Goal: Information Seeking & Learning: Check status

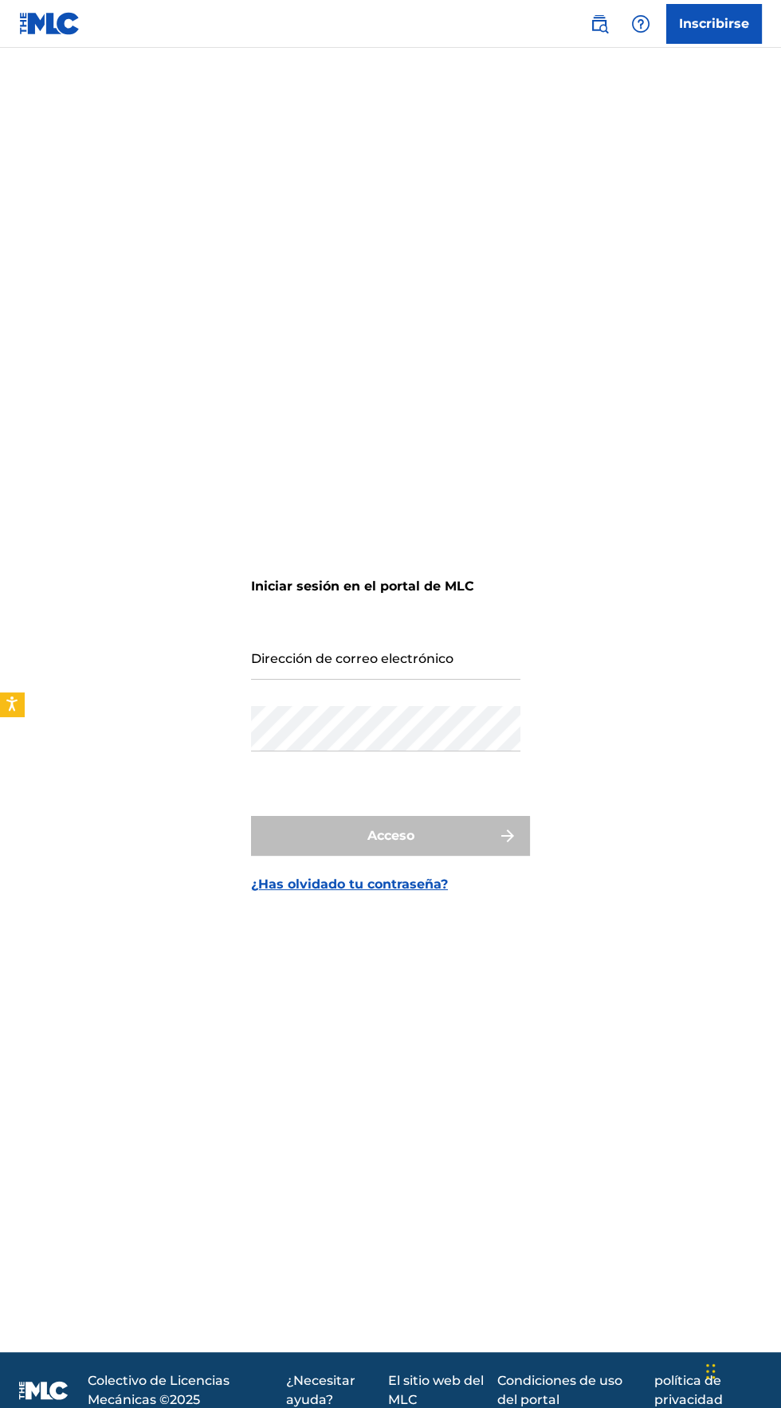
click at [421, 680] on input "Dirección de correo electrónico" at bounding box center [385, 656] width 269 height 45
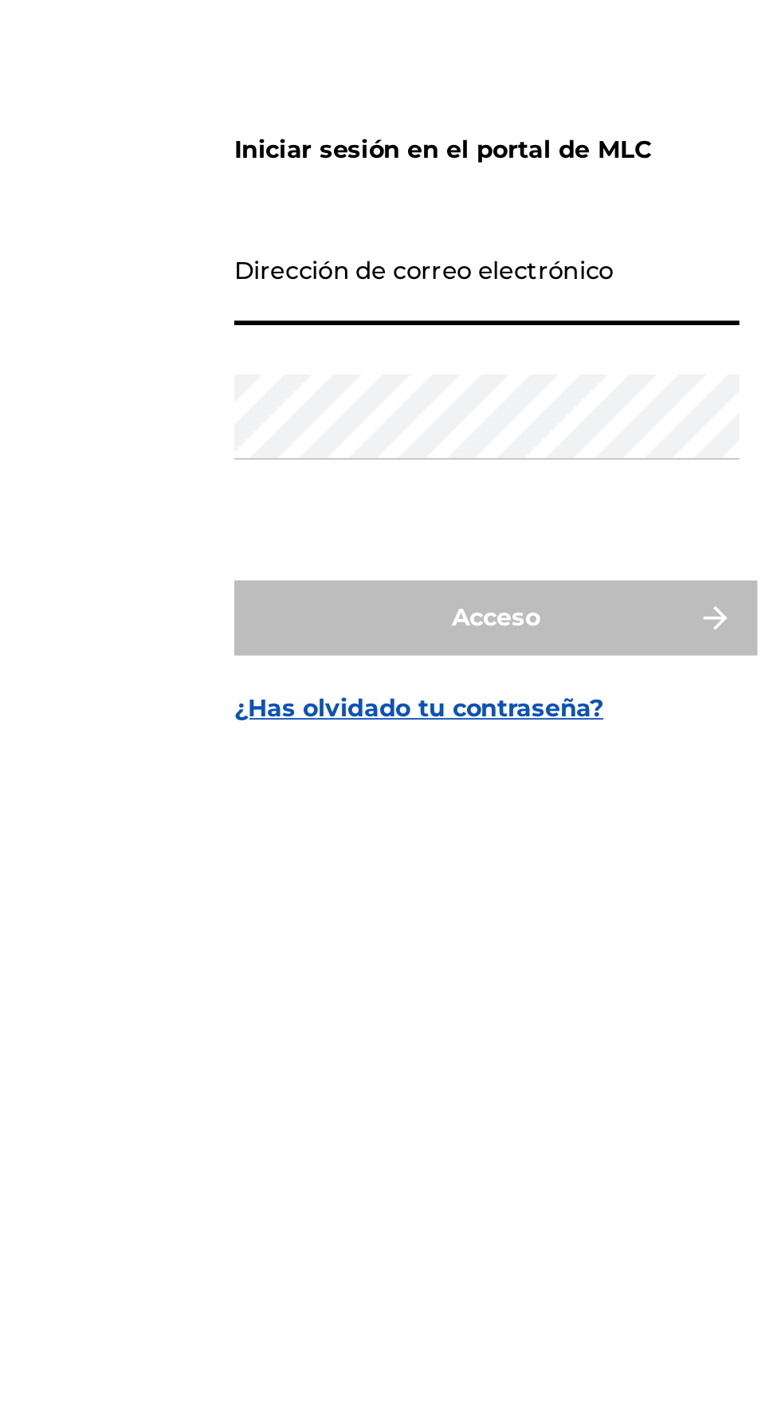
type input "[EMAIL_ADDRESS][DOMAIN_NAME]"
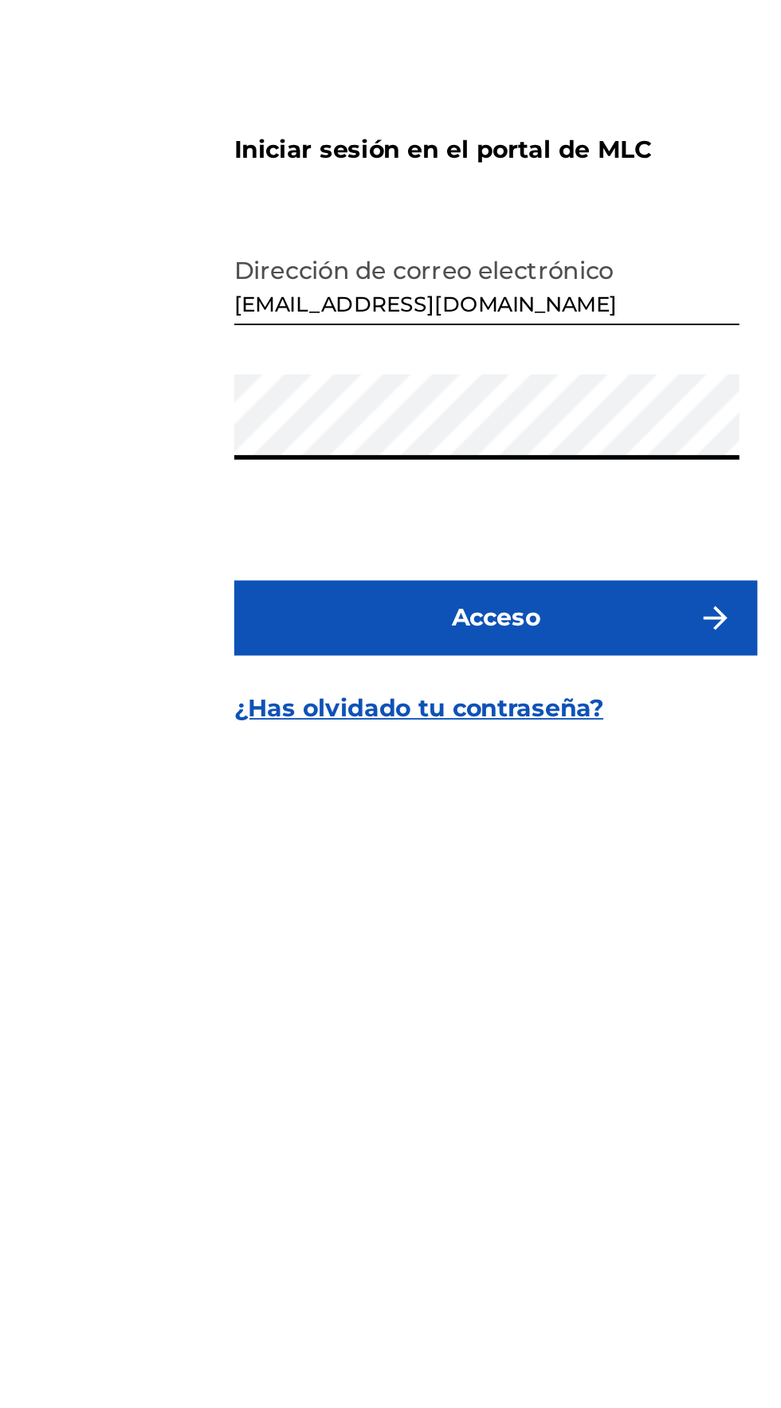
click at [162, 787] on div "Iniciar sesión en el portal de MLC Dirección de correo electrónico [EMAIL_ADDRE…" at bounding box center [390, 720] width 781 height 1265
click at [445, 856] on button "Acceso" at bounding box center [390, 836] width 279 height 40
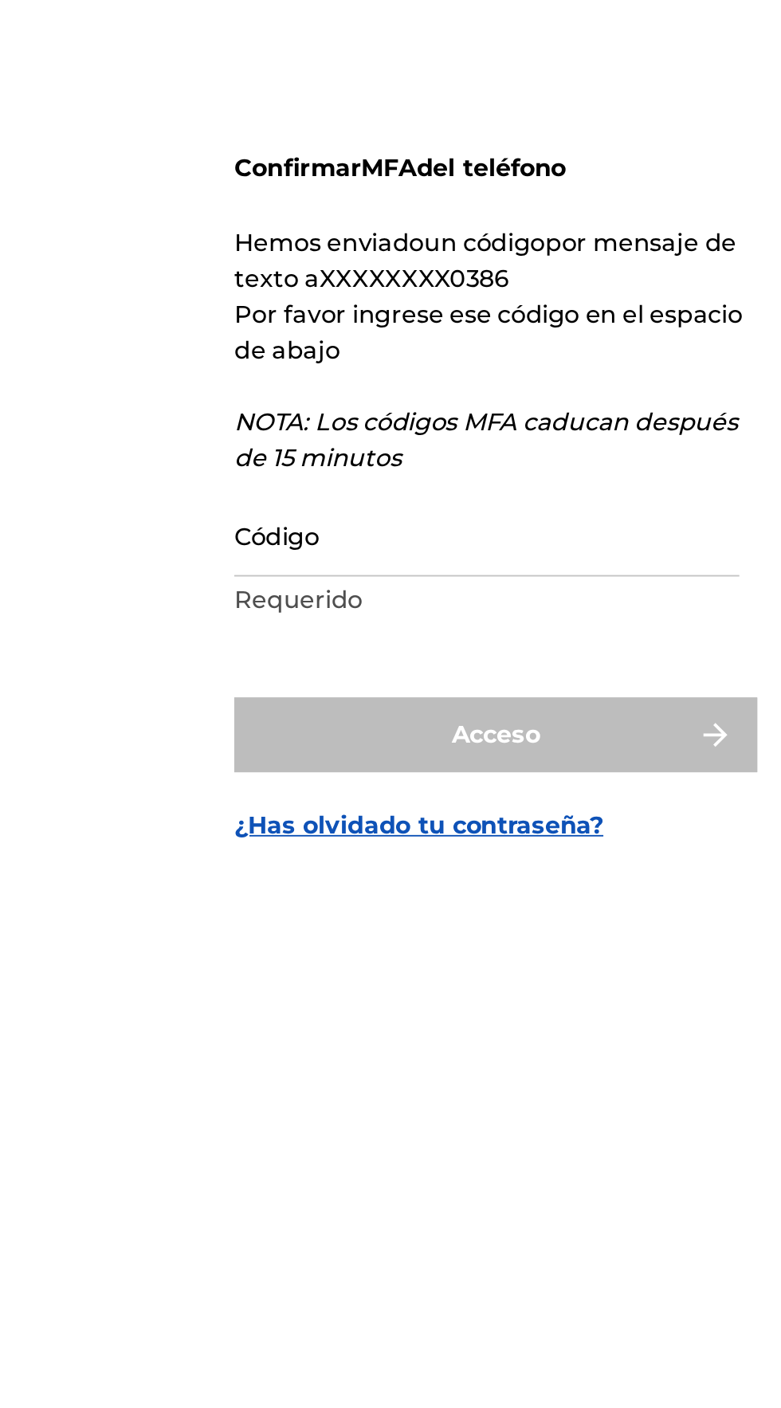
click at [410, 781] on input "Código" at bounding box center [385, 758] width 269 height 45
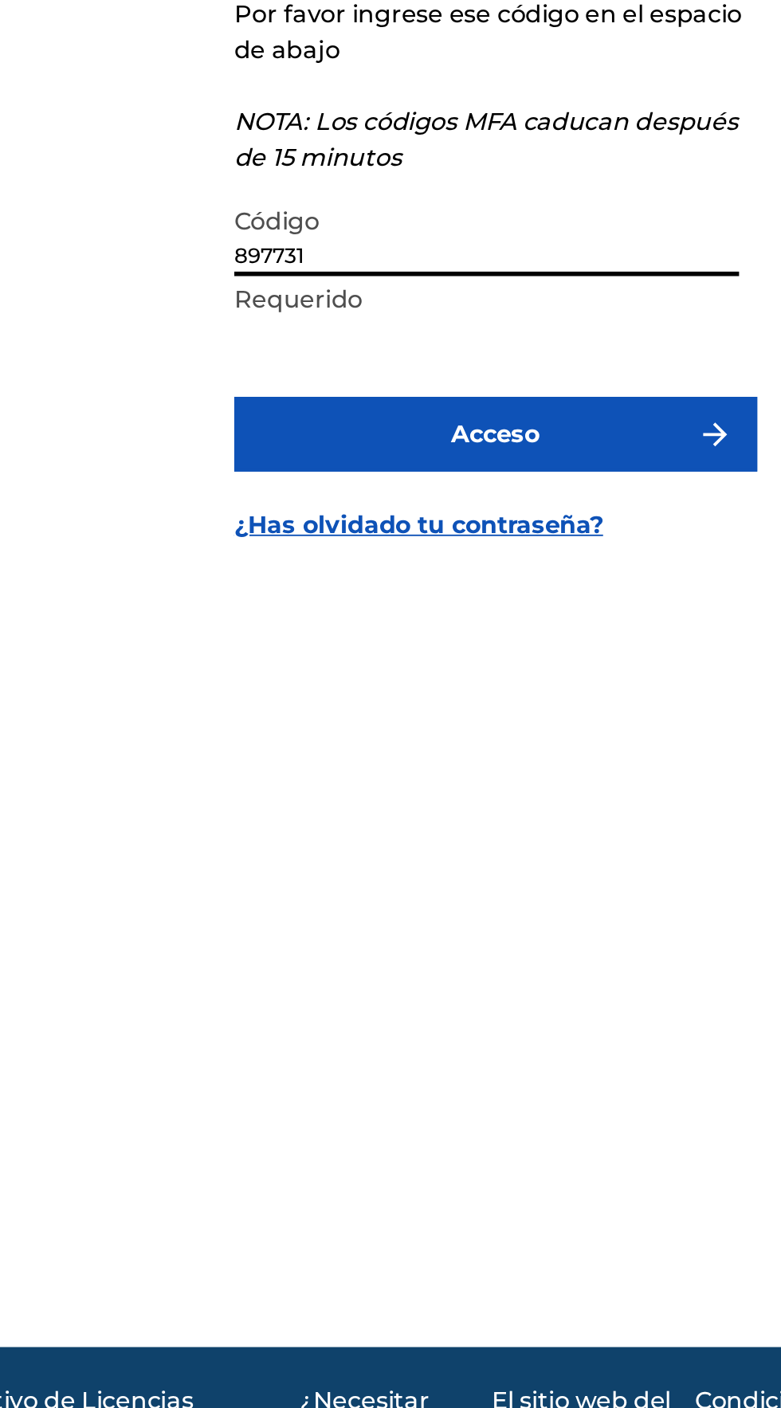
type input "897731"
click at [271, 885] on button "Acceso" at bounding box center [390, 866] width 279 height 40
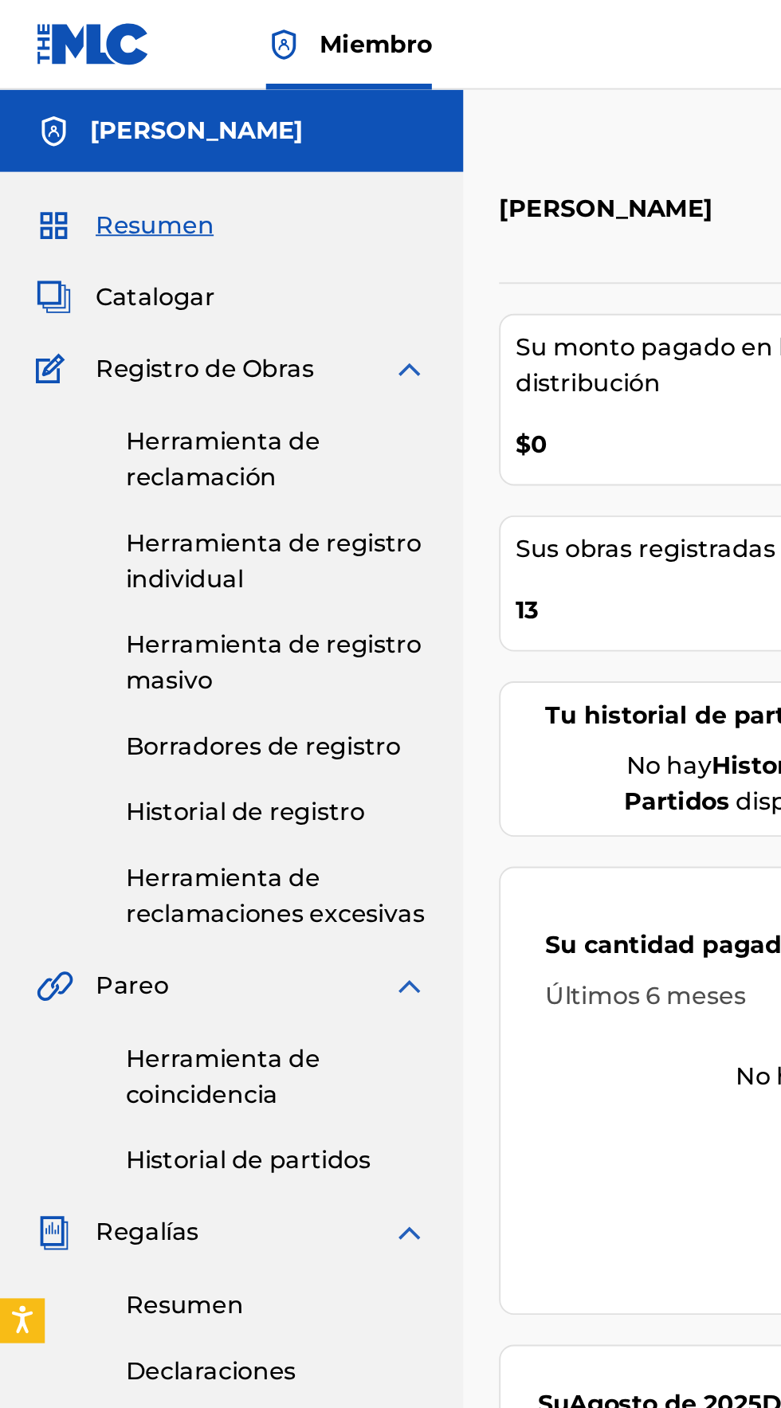
click at [72, 436] on font "Historial de registro" at bounding box center [131, 433] width 128 height 15
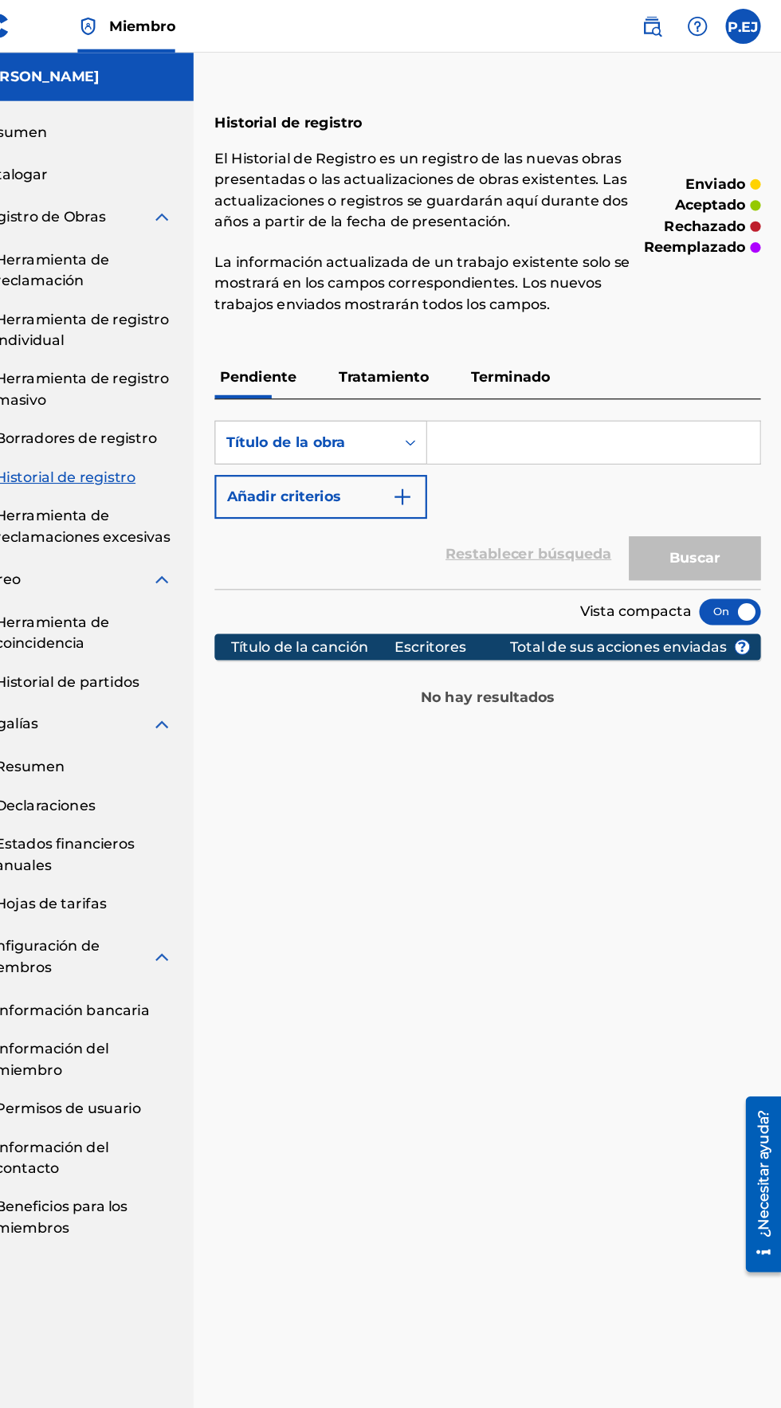
click at [391, 347] on font "Tratamiento" at bounding box center [420, 342] width 82 height 15
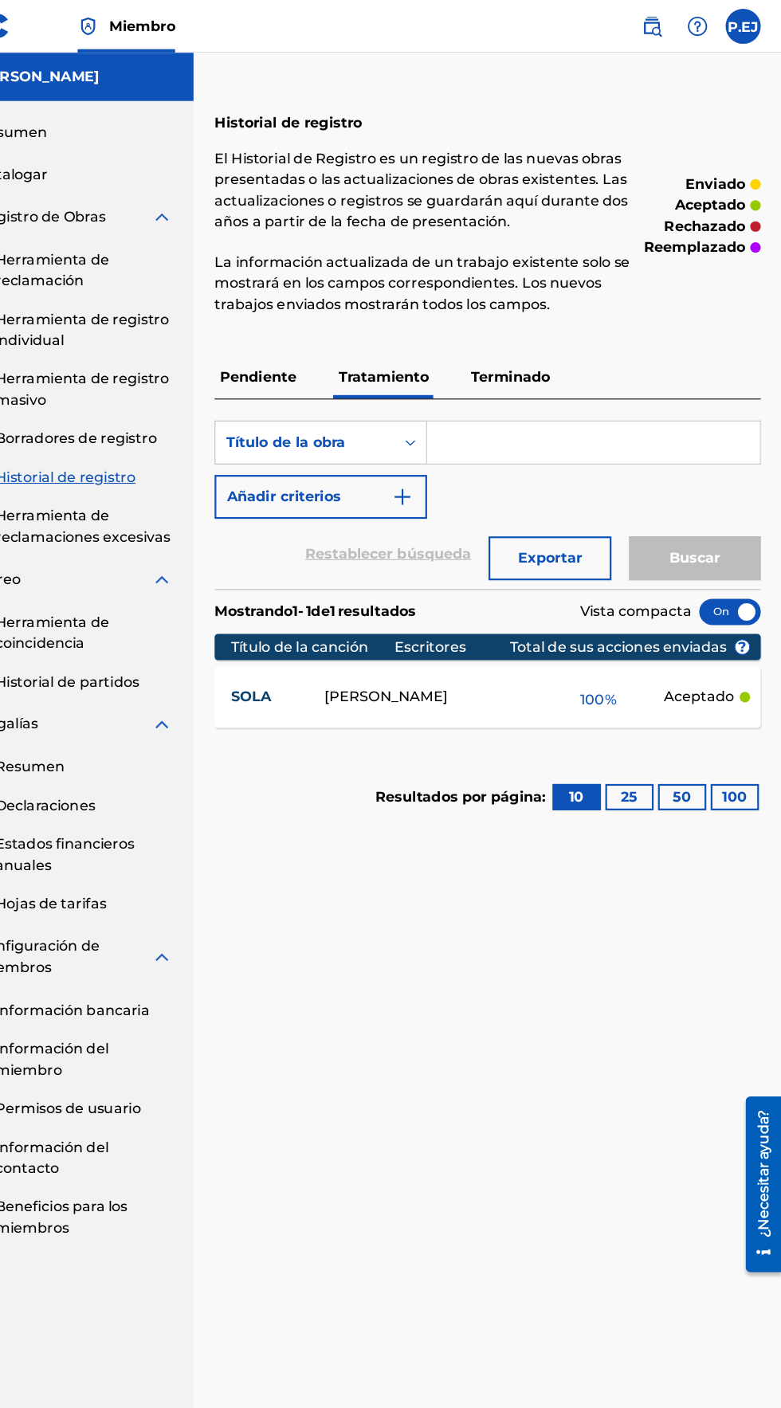
click at [521, 346] on font "Terminado" at bounding box center [535, 342] width 72 height 15
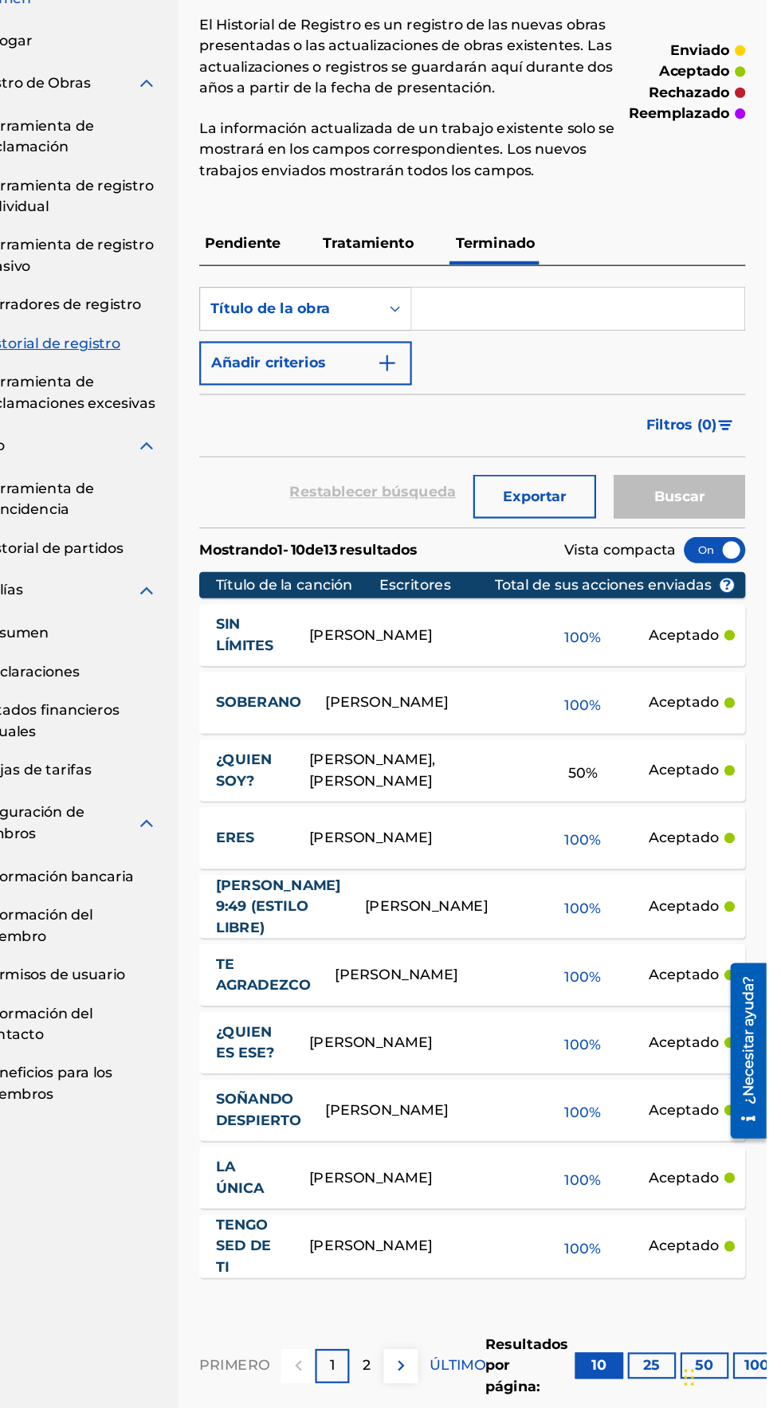
click at [447, 1371] on img at bounding box center [449, 1361] width 19 height 19
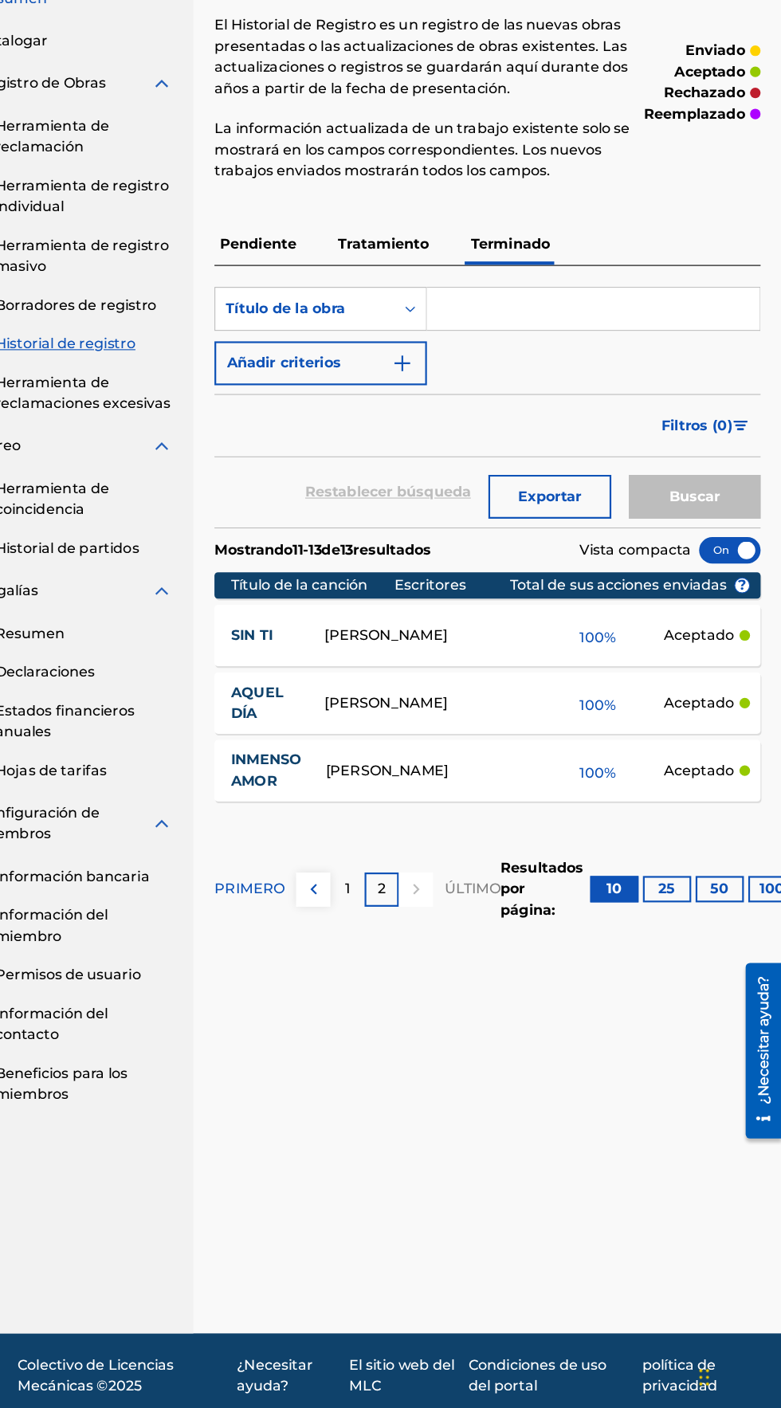
click at [355, 929] on img at bounding box center [356, 928] width 19 height 19
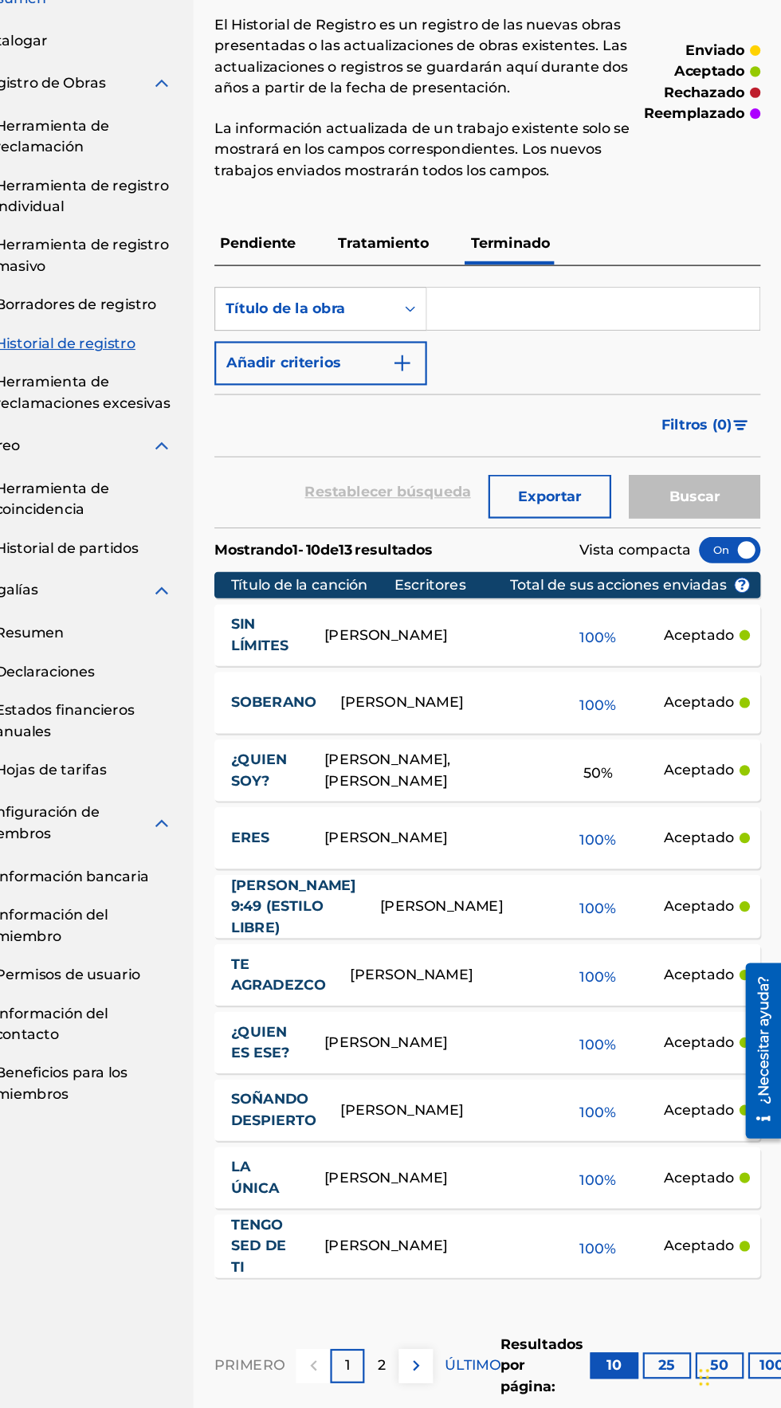
click at [448, 1324] on div "Mostrando 1 - 10 de 13 resultados Vista compacta Título de la canción Escritore…" at bounding box center [514, 1007] width 496 height 815
click at [449, 1371] on img at bounding box center [449, 1361] width 19 height 19
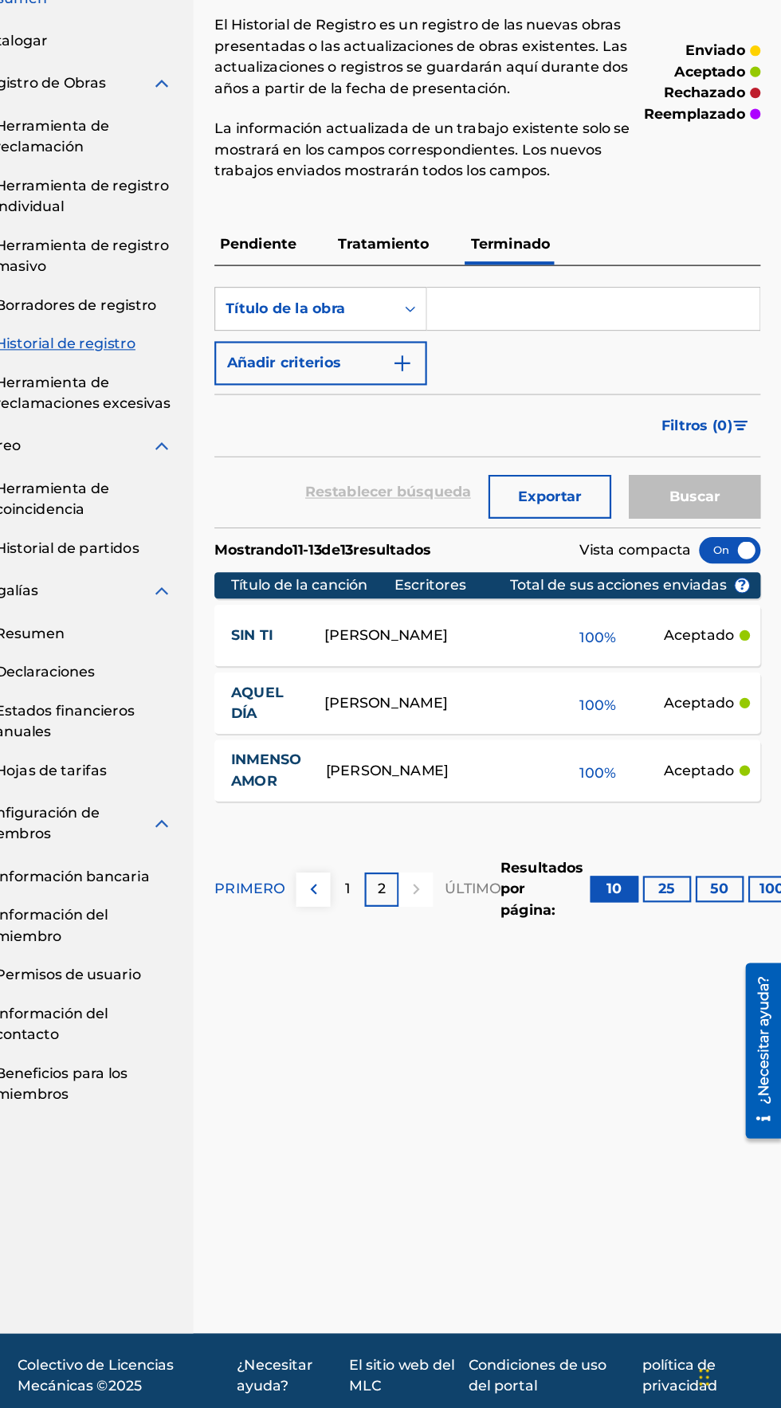
click at [354, 930] on img at bounding box center [356, 928] width 19 height 19
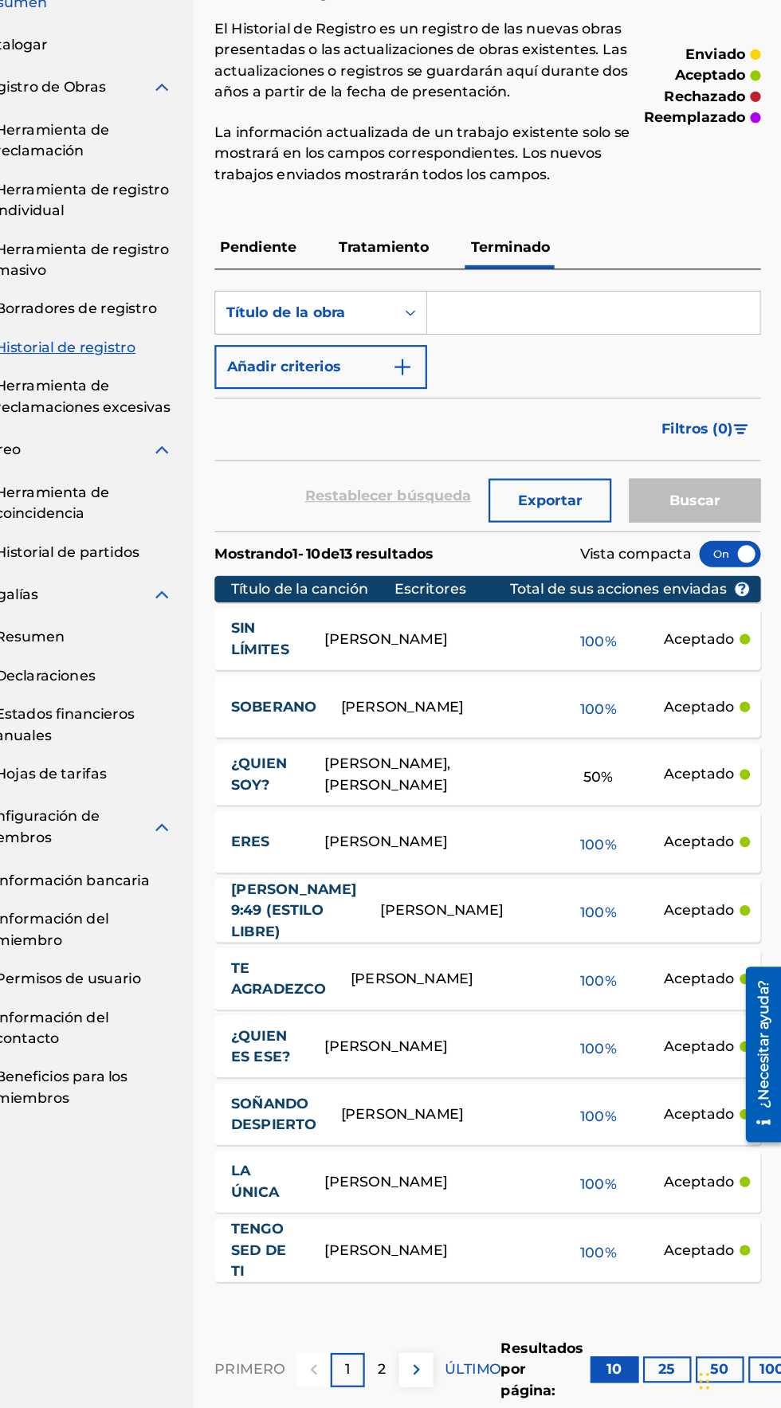
click at [528, 822] on div "[PERSON_NAME], [PERSON_NAME]" at bounding box center [460, 821] width 188 height 38
click at [563, 832] on div "50 %" at bounding box center [615, 821] width 120 height 37
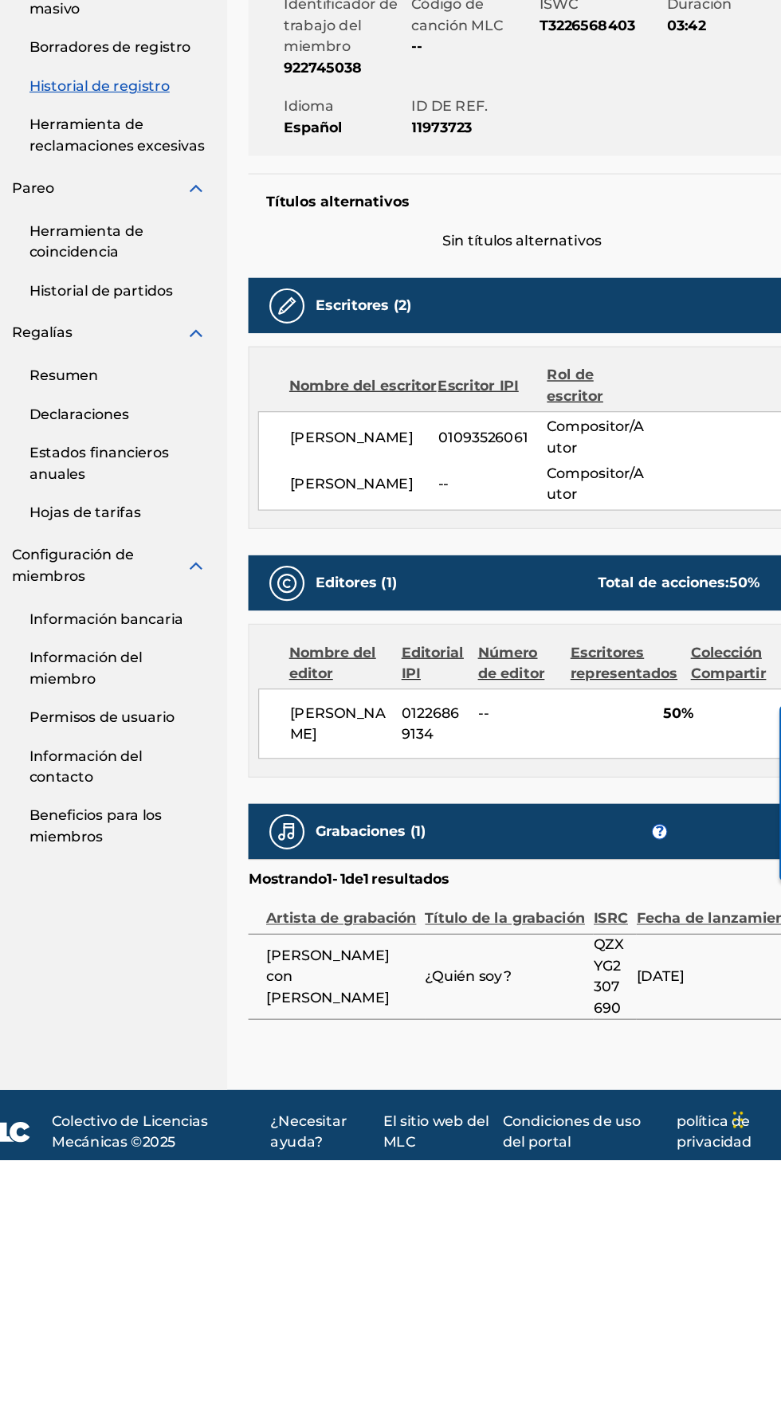
click at [470, 1032] on div "[PERSON_NAME] 01226869134 -- 50%" at bounding box center [514, 1012] width 478 height 64
click at [509, 1035] on div "[PERSON_NAME] 01226869134 -- 50%" at bounding box center [514, 1012] width 478 height 64
click at [462, 780] on div "[PERSON_NAME] -- Compositor/Autor" at bounding box center [528, 794] width 449 height 38
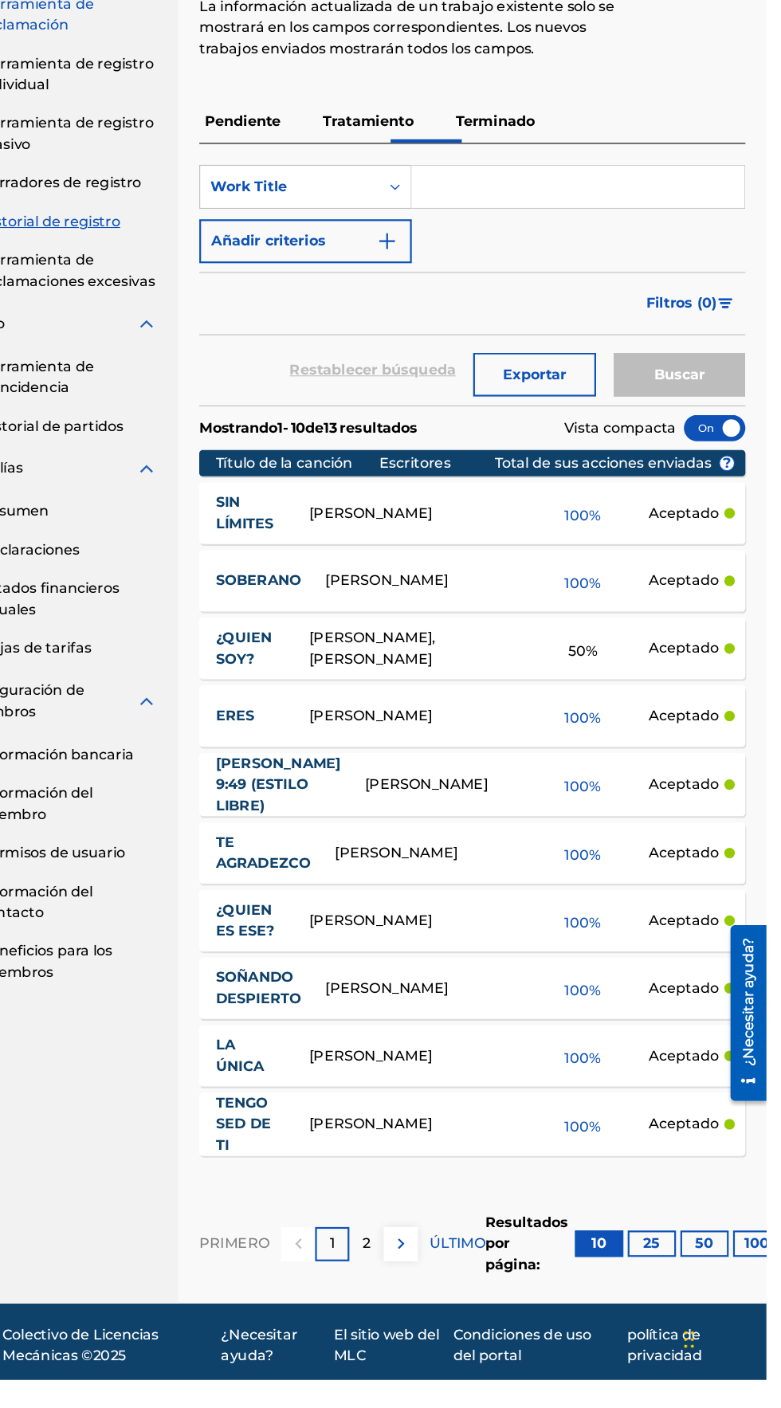
scroll to position [77, 0]
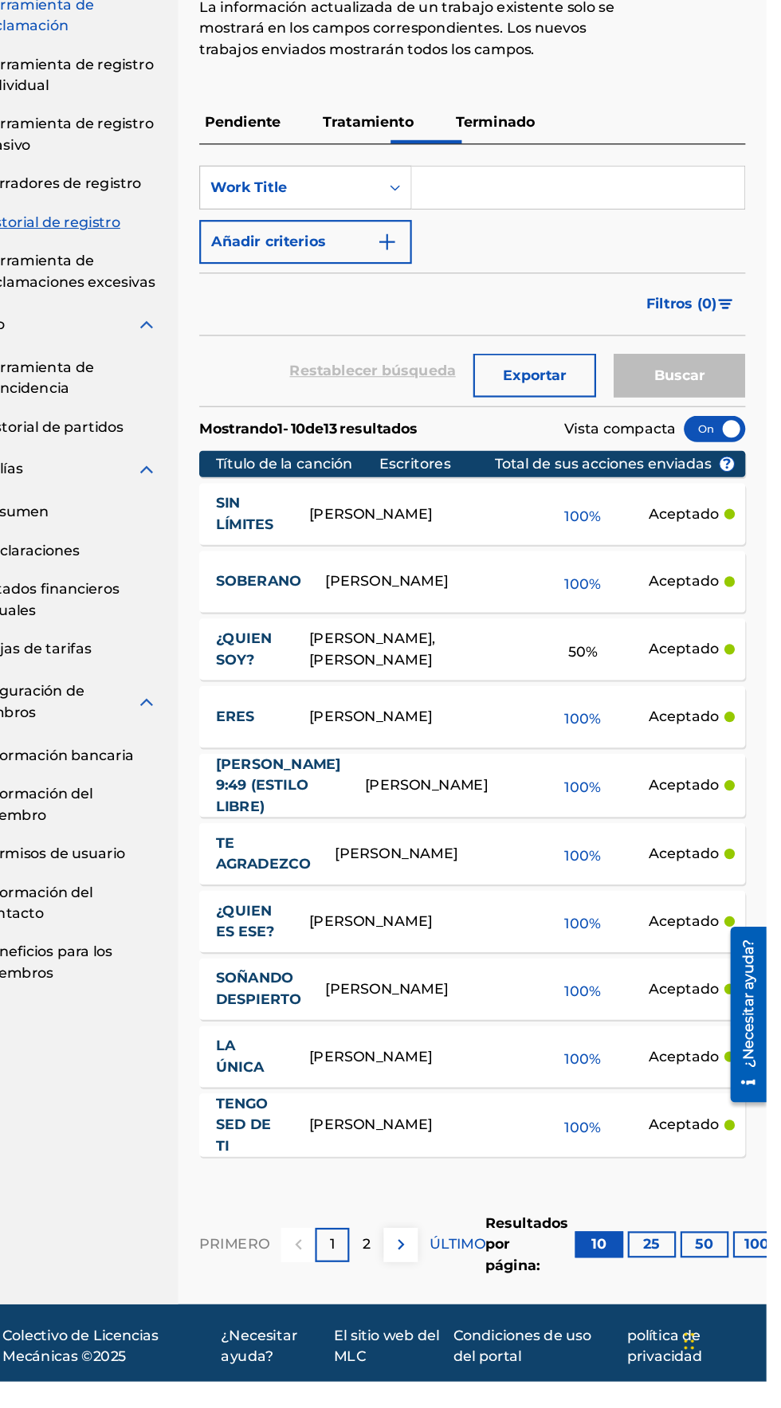
click at [426, 248] on p "Tratamiento" at bounding box center [420, 265] width 92 height 38
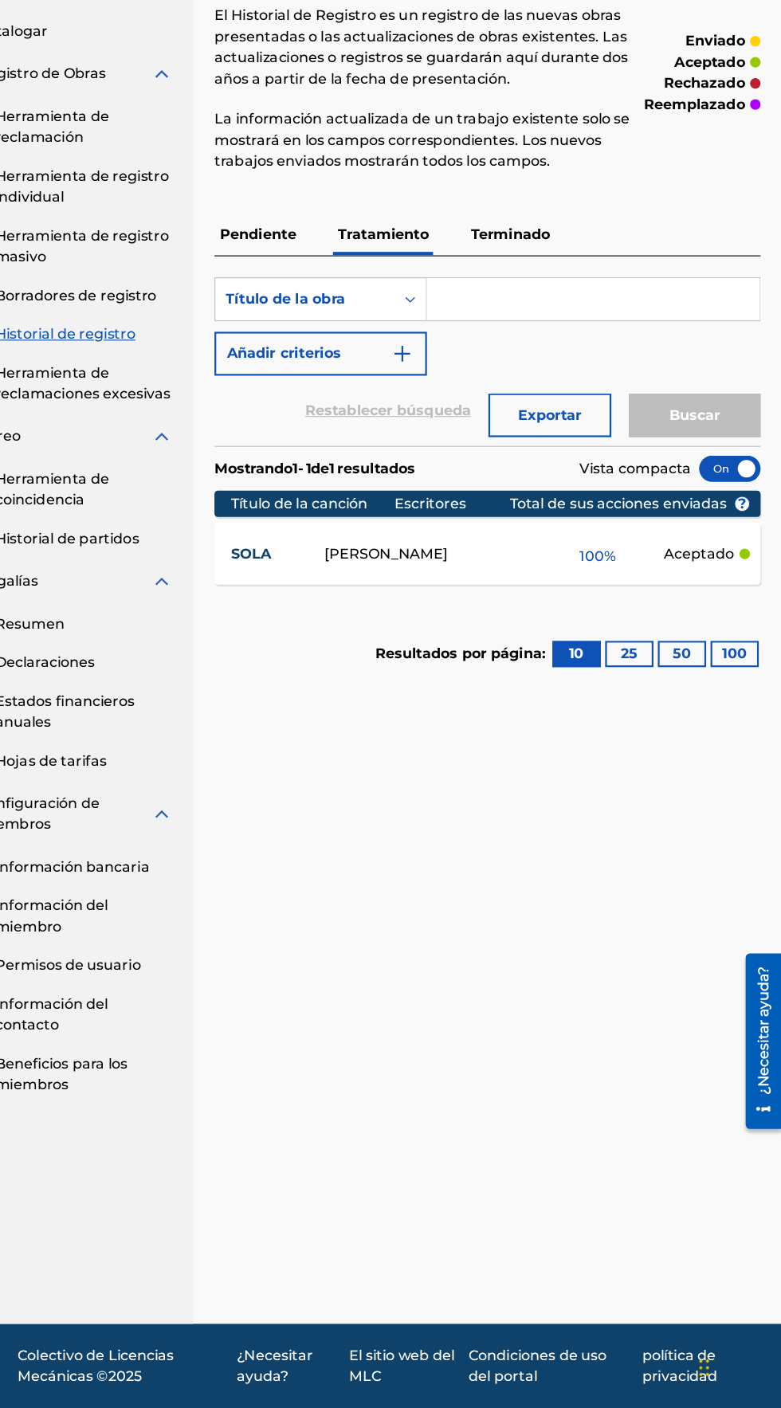
click at [546, 324] on p "Terminado" at bounding box center [534, 343] width 81 height 38
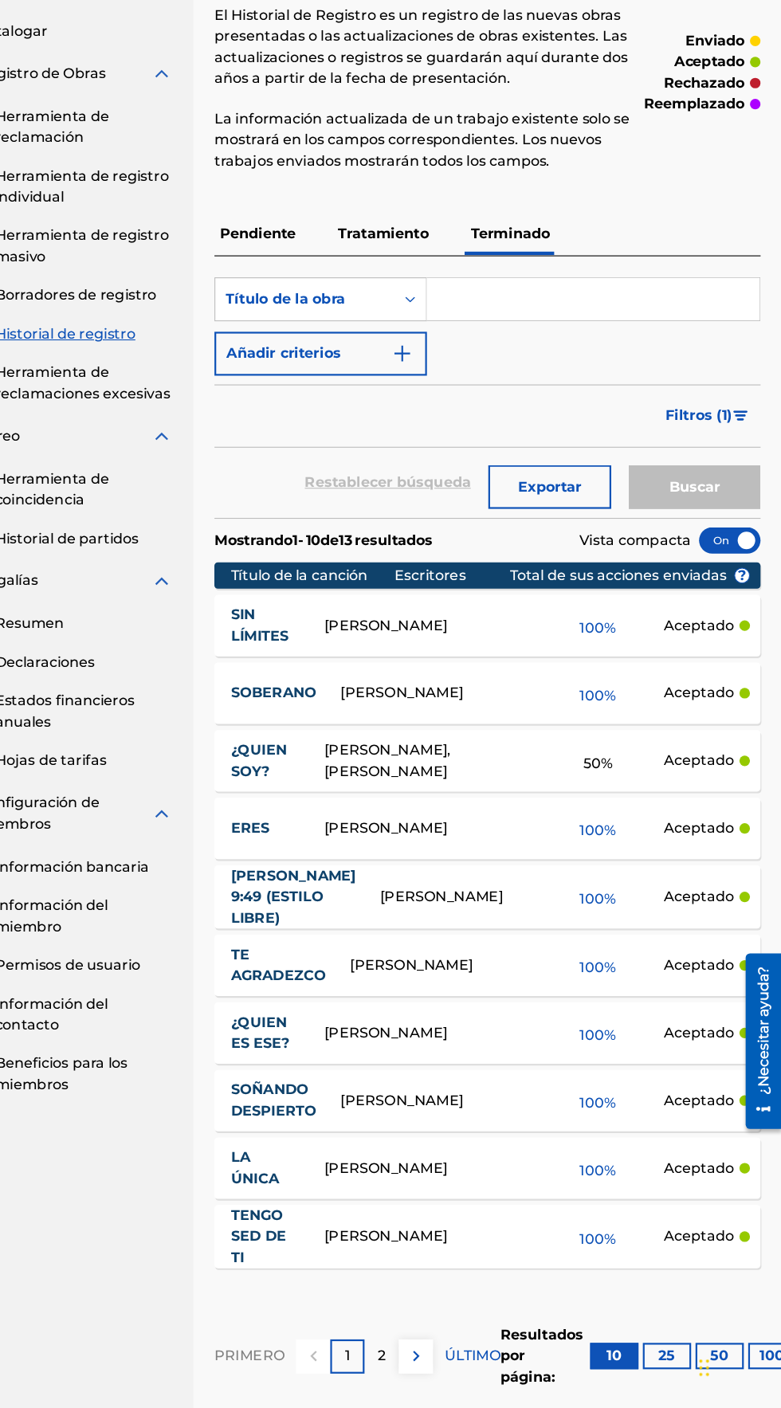
click at [542, 799] on div "¿QUIEN SOY? [PERSON_NAME], [PERSON_NAME] 50 % Aceptado" at bounding box center [514, 821] width 496 height 56
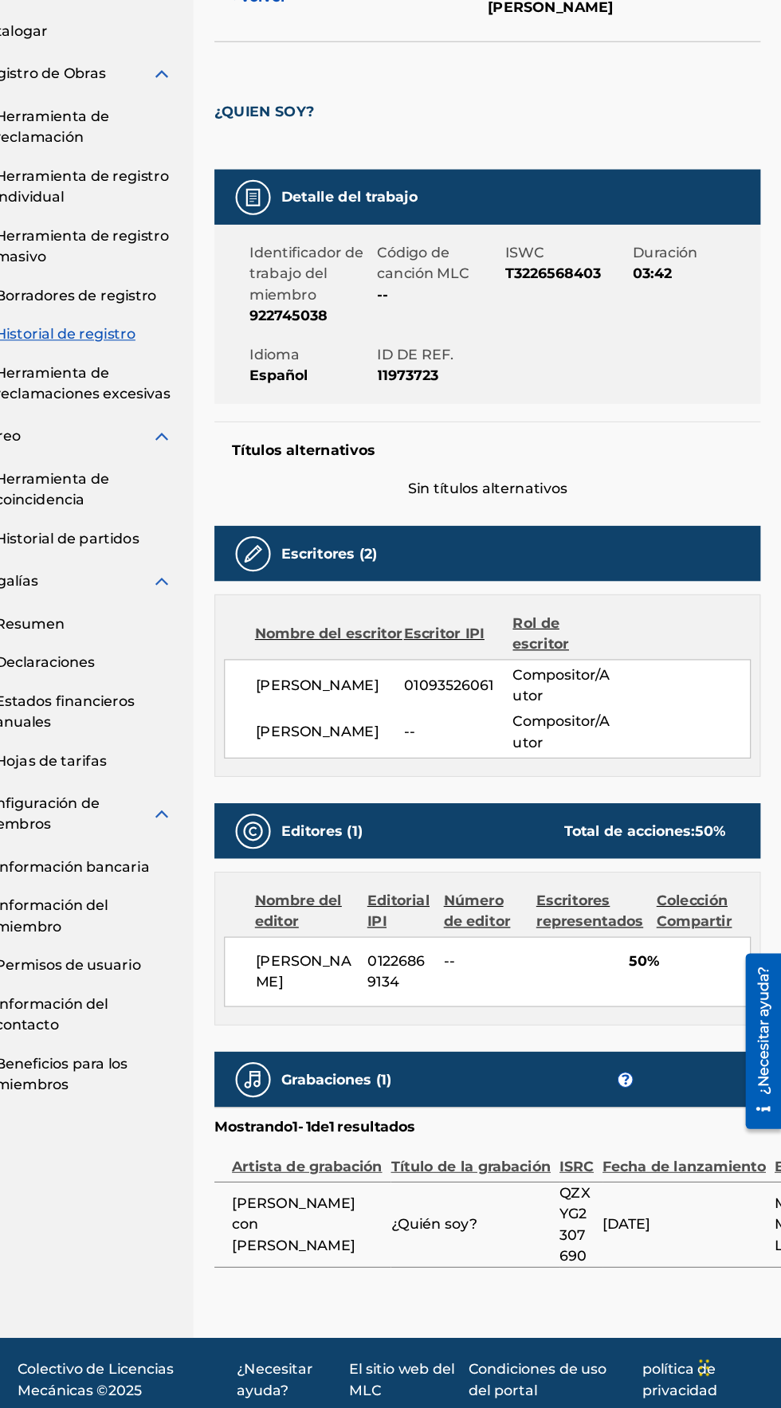
click at [548, 449] on div "Identificador de trabajo del miembro 922745038 Código de canción MLC -- ISWC T3…" at bounding box center [514, 415] width 496 height 163
click at [539, 354] on font "ISWC" at bounding box center [547, 358] width 35 height 15
click at [538, 437] on div "Identificador de trabajo del miembro 922745038 Código de canción MLC -- ISWC T3…" at bounding box center [514, 415] width 496 height 163
click at [598, 478] on div "Identificador de trabajo del miembro 922745038 Código de canción MLC -- ISWC T3…" at bounding box center [514, 415] width 496 height 163
click at [460, 698] on font "Escritor IPI" at bounding box center [474, 704] width 73 height 15
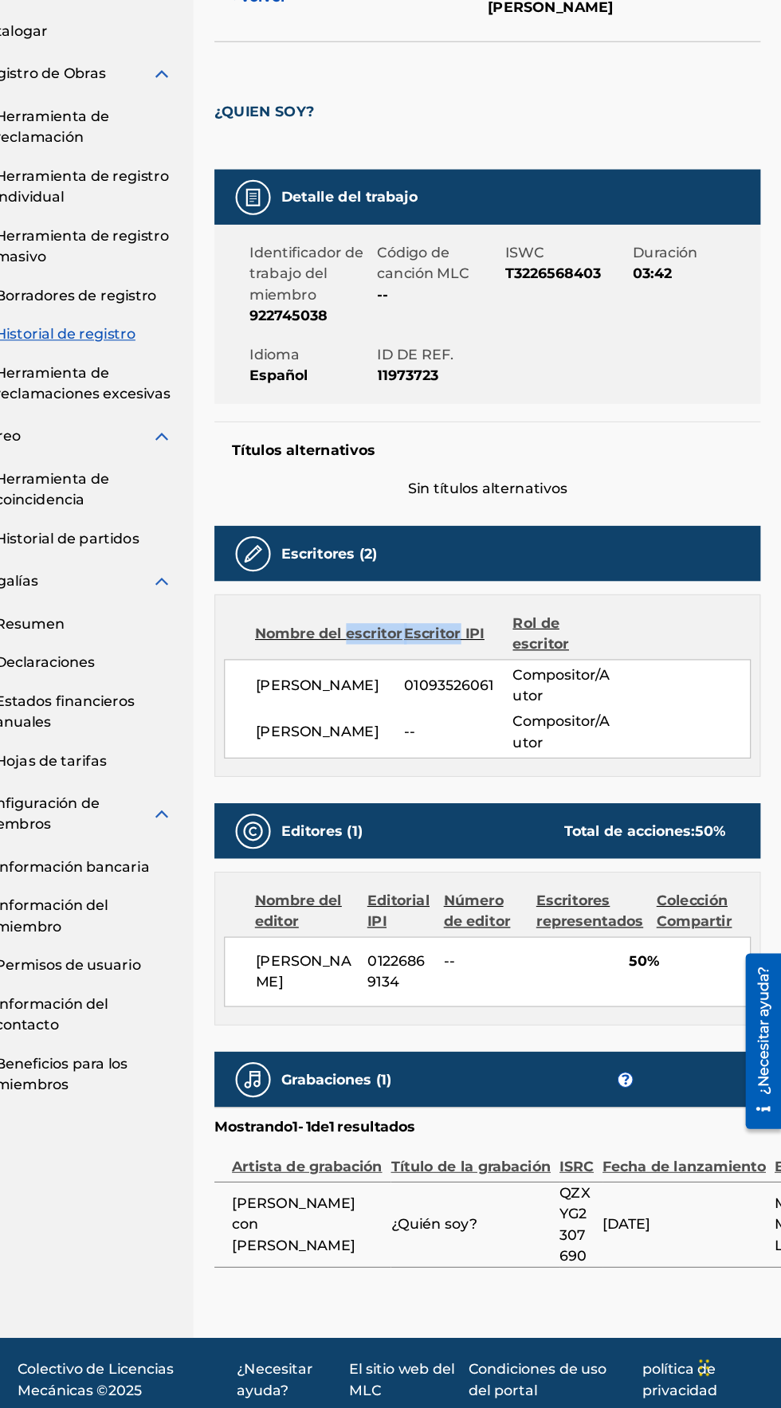
click at [456, 694] on div "Nombre del escritor Escritor [PERSON_NAME] de escritor" at bounding box center [514, 705] width 478 height 38
click at [446, 667] on div "Escritores (2) Nombre del escritor Escritor IPI Rol de escritor [PERSON_NAME] 0…" at bounding box center [514, 721] width 496 height 228
click at [436, 696] on font "Nombre del escritor" at bounding box center [370, 705] width 135 height 19
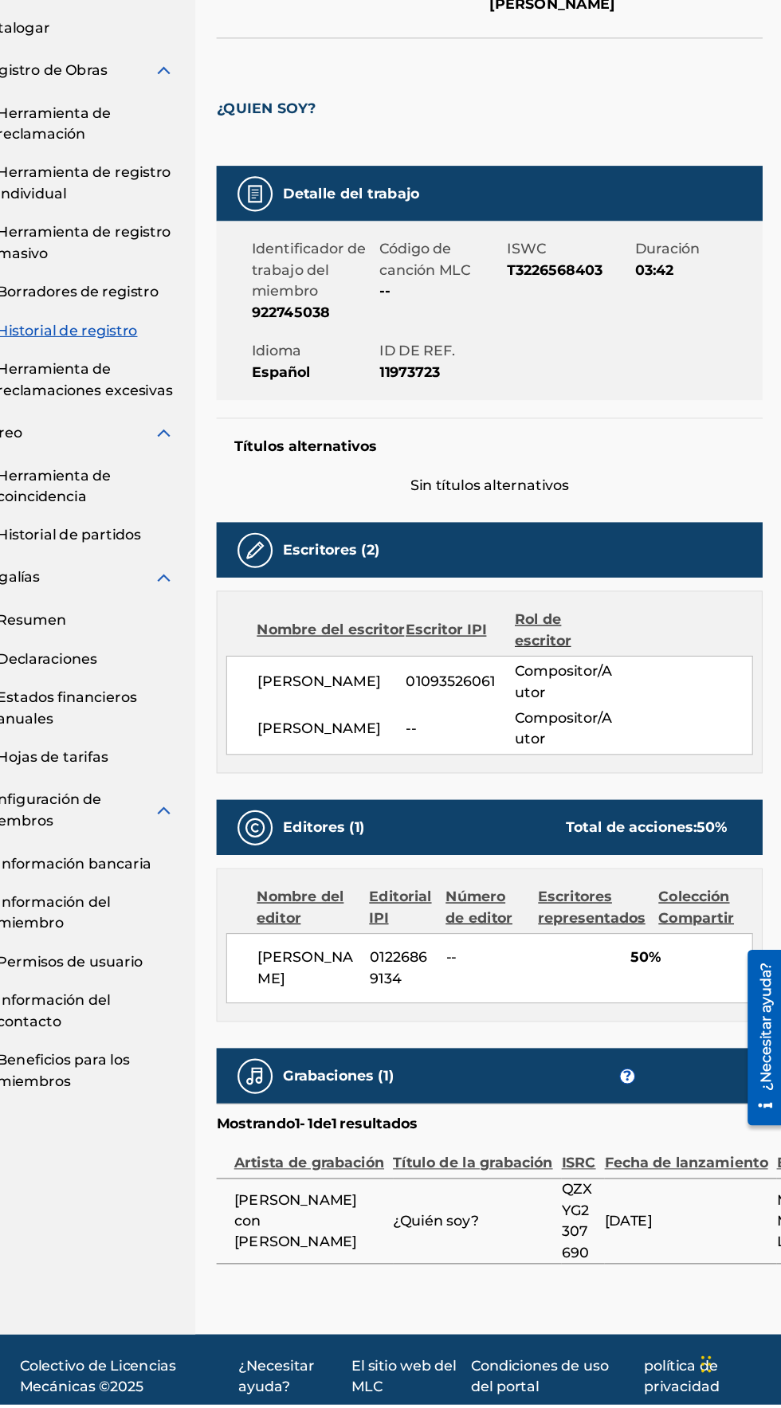
click at [420, 688] on div "Nombre del escritor Escritor [PERSON_NAME] de escritor" at bounding box center [514, 705] width 478 height 38
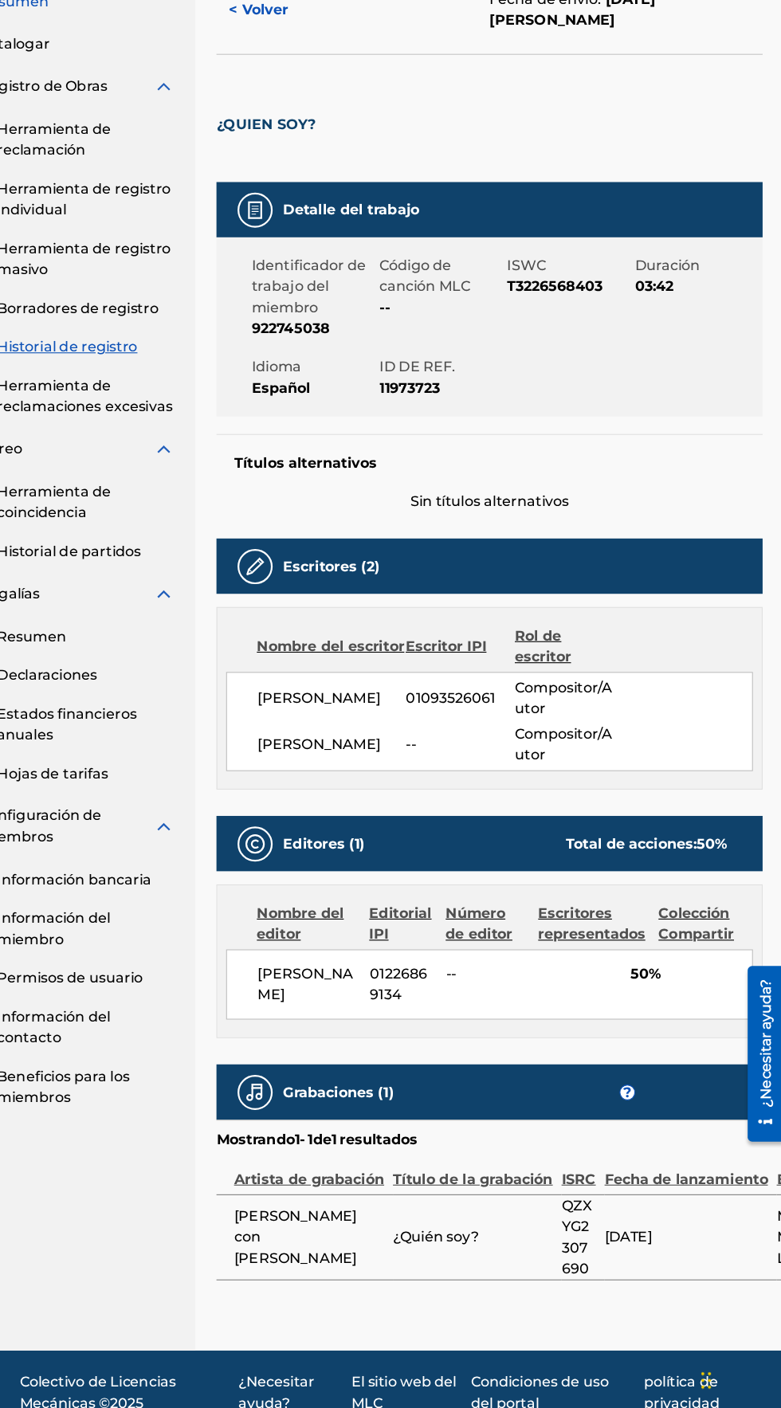
click at [428, 700] on font "Nombre del escritor" at bounding box center [370, 704] width 134 height 15
click at [392, 681] on div "Nombre del escritor Escritor IPI Rol de escritor [PERSON_NAME] 01093526061 Comp…" at bounding box center [514, 752] width 496 height 166
click at [309, 727] on div "Nombre del escritor Escritor IPI Rol de escritor [PERSON_NAME] 01093526061 Comp…" at bounding box center [514, 752] width 496 height 166
click at [448, 701] on font "Escritor IPI" at bounding box center [474, 704] width 73 height 15
click at [430, 715] on div "Nombre del escritor Escritor [PERSON_NAME] de escritor" at bounding box center [514, 705] width 478 height 38
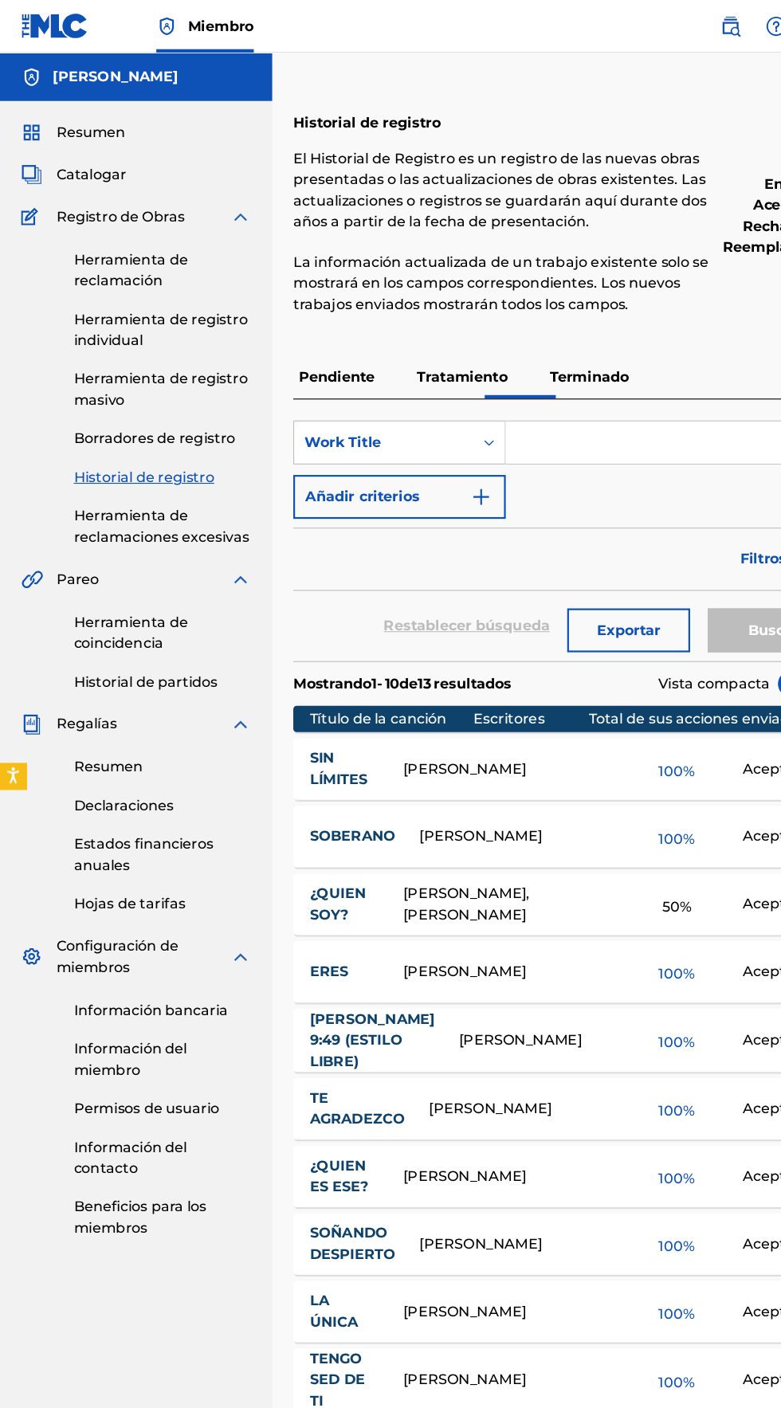
click at [70, 117] on font "Resumen" at bounding box center [82, 119] width 63 height 15
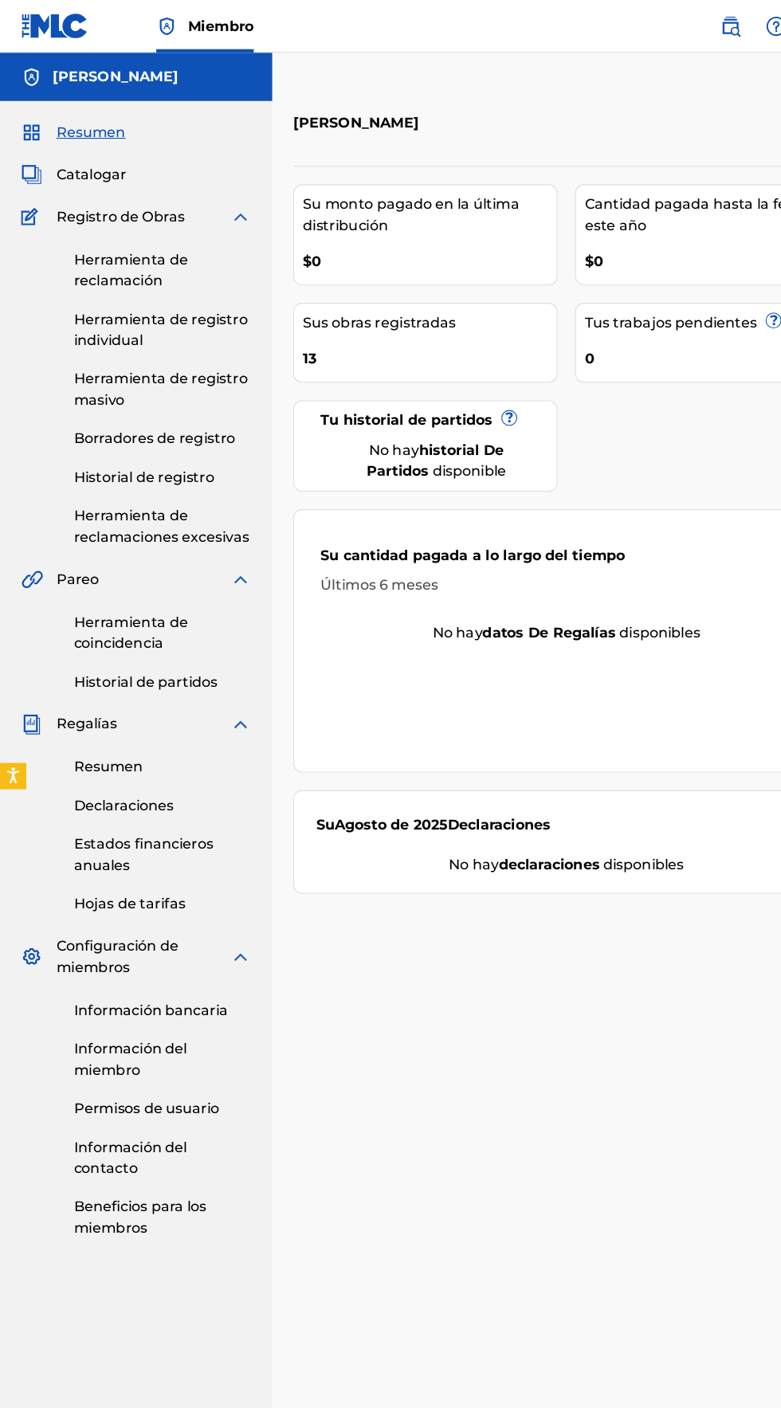
click at [55, 160] on font "Catalogar" at bounding box center [83, 158] width 64 height 15
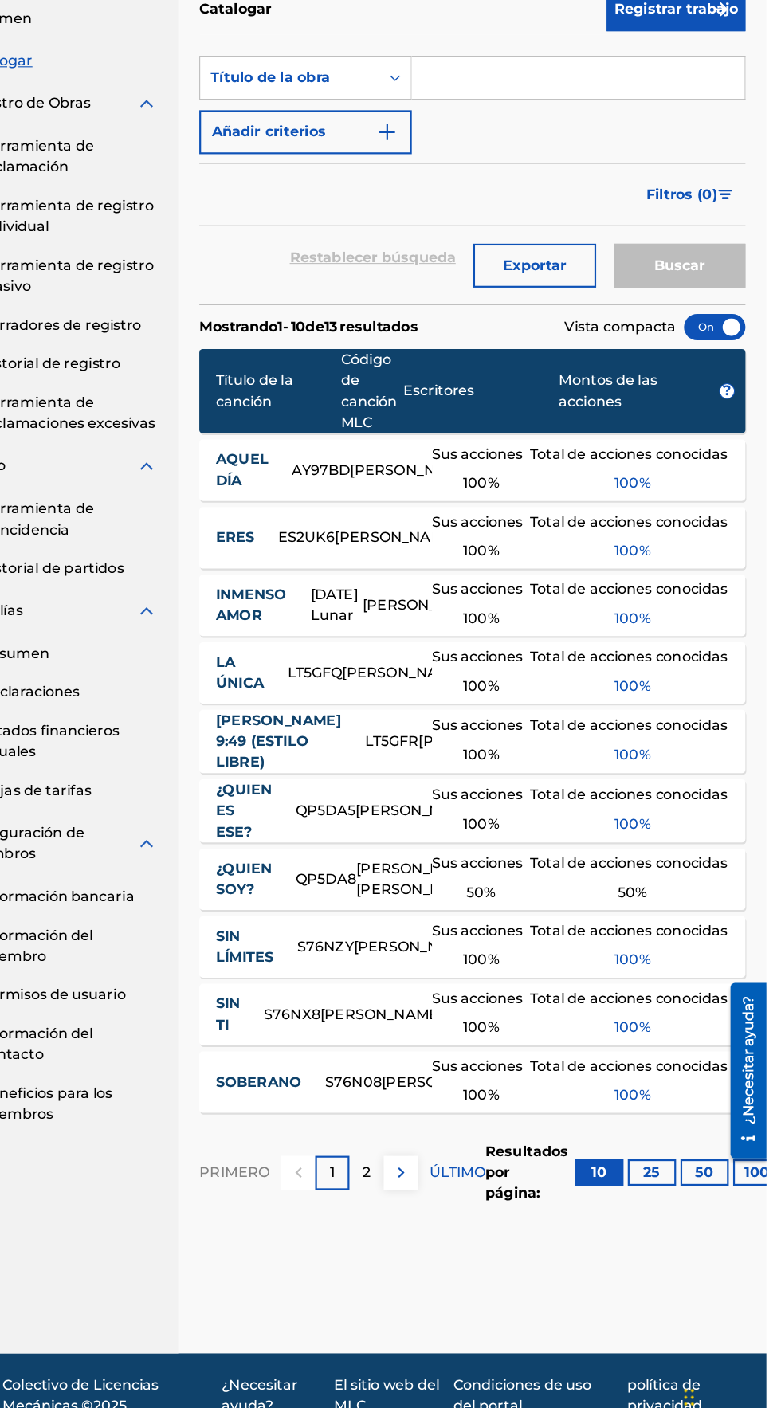
click at [730, 406] on div at bounding box center [734, 400] width 56 height 24
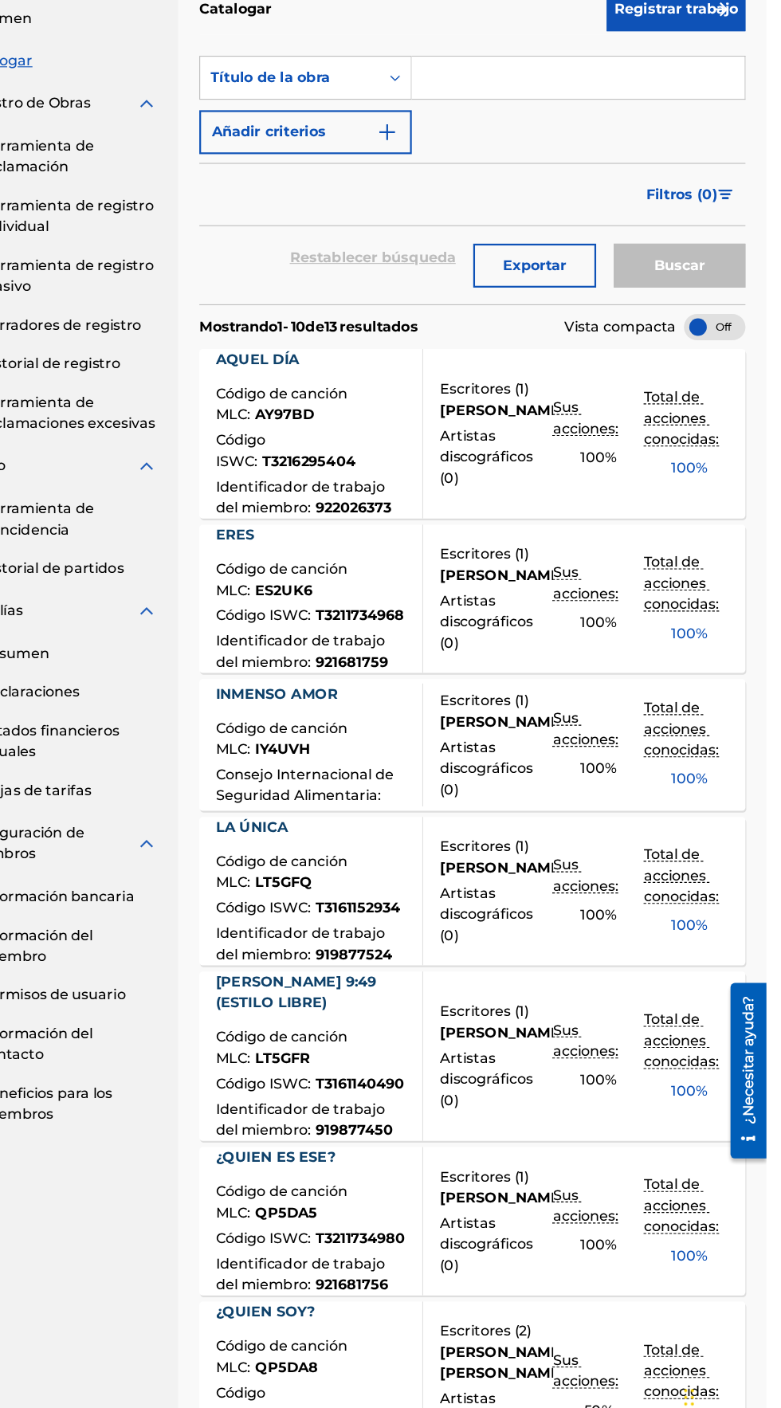
click at [717, 395] on div at bounding box center [734, 400] width 56 height 24
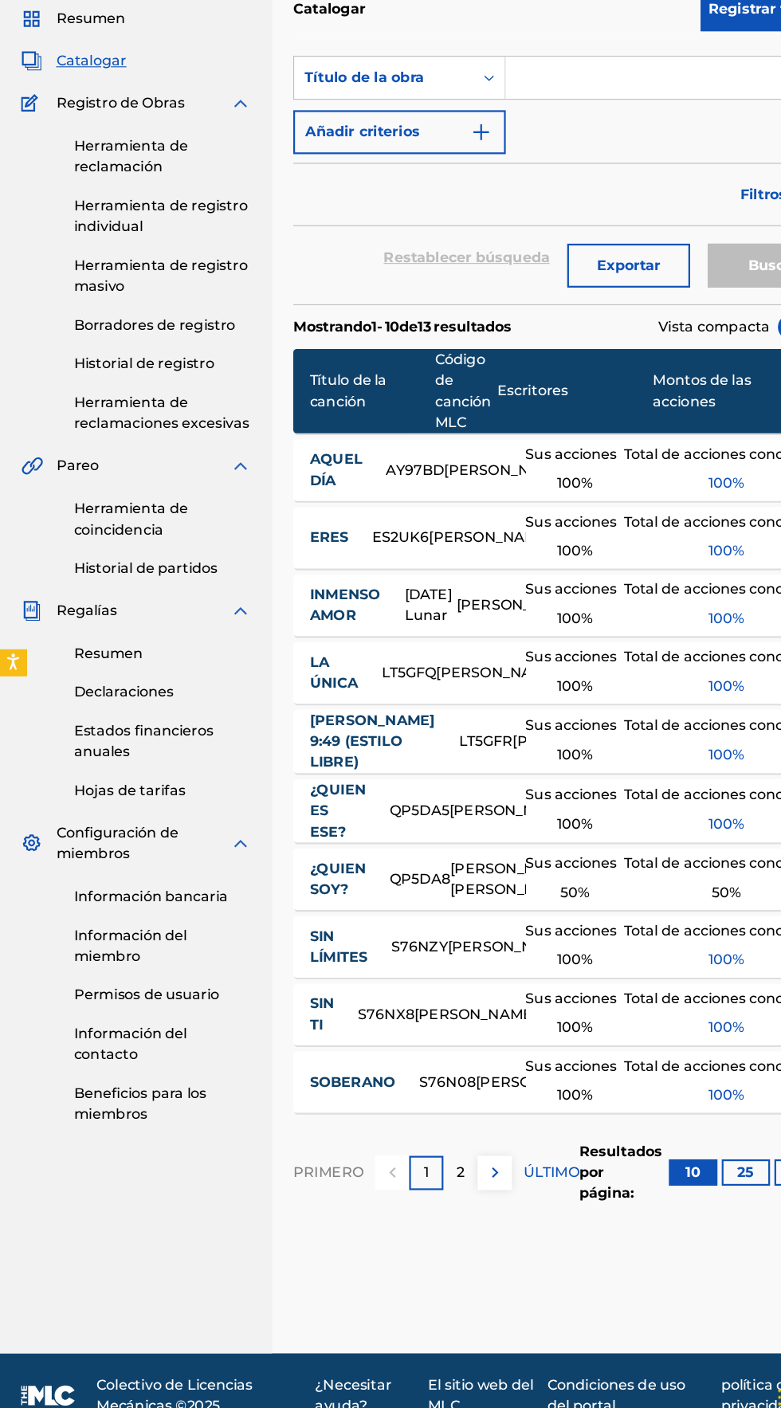
scroll to position [7, 0]
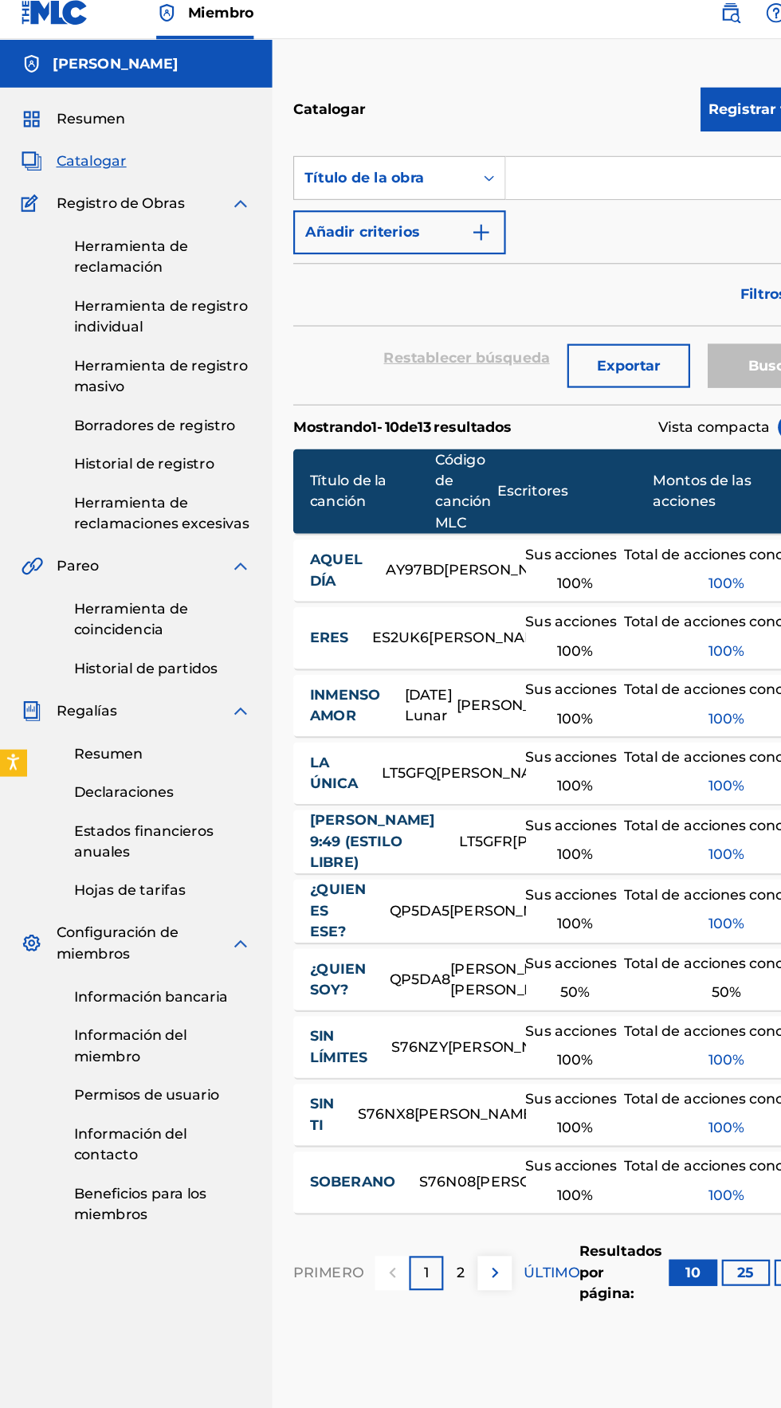
click at [78, 249] on font "Herramienta de reclamación" at bounding box center [119, 245] width 104 height 34
